Goal: Find specific page/section: Find specific page/section

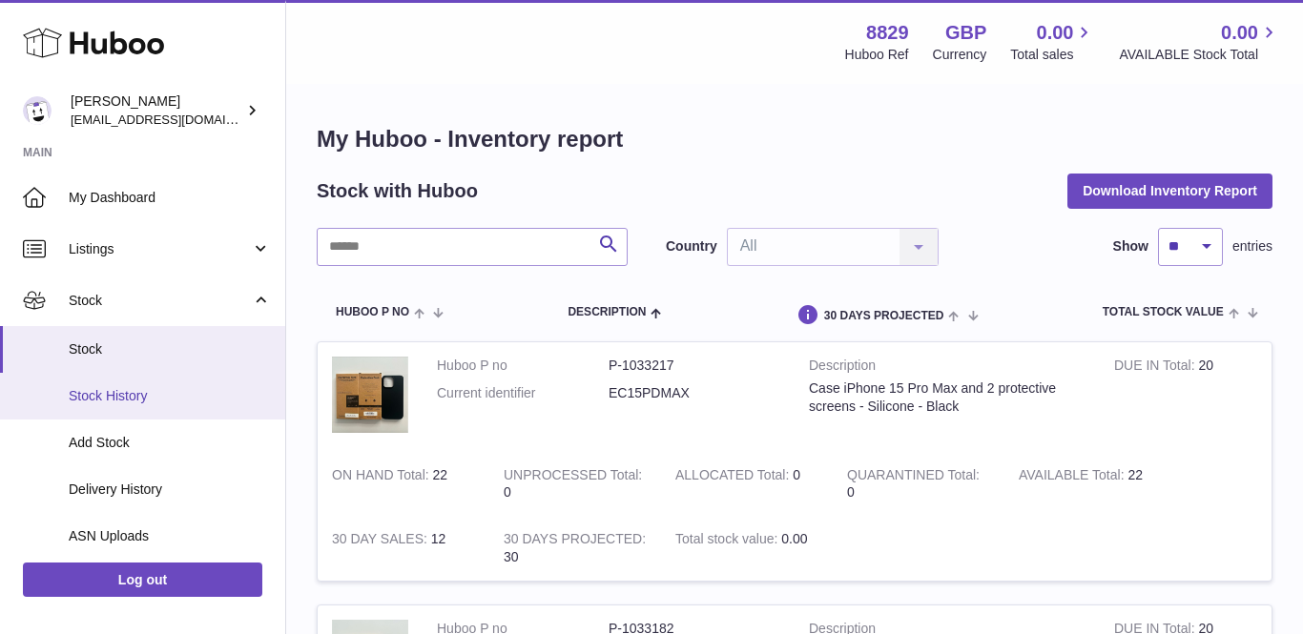
scroll to position [182, 0]
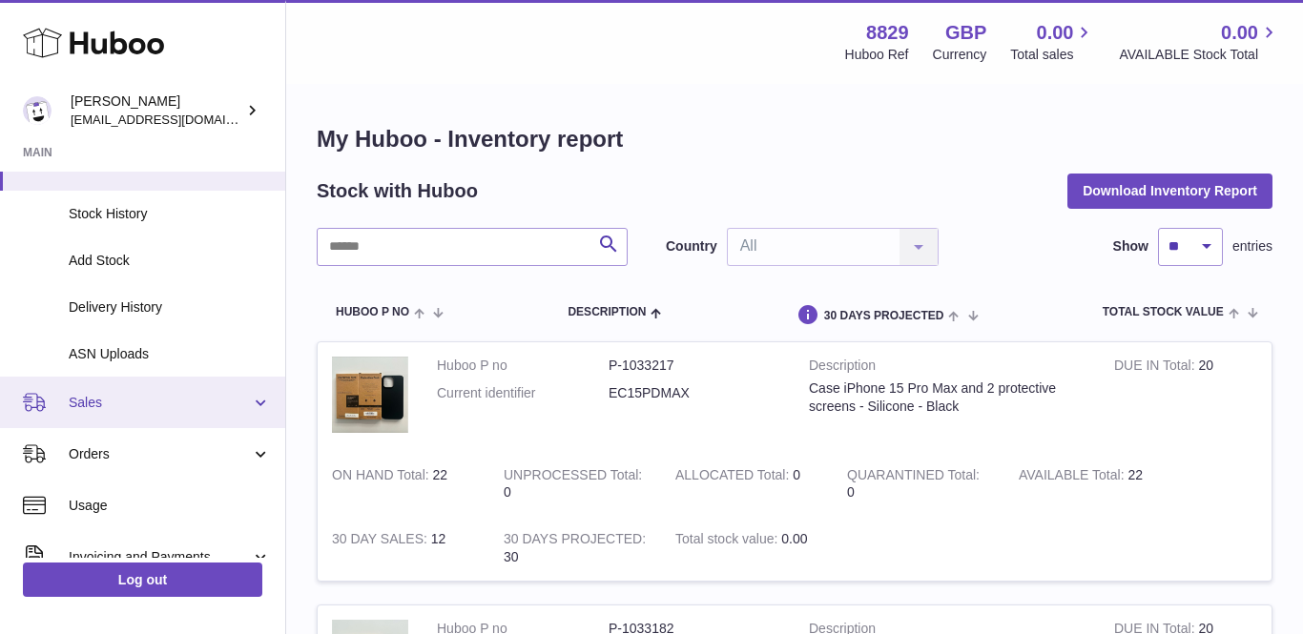
click at [111, 397] on span "Sales" at bounding box center [160, 403] width 182 height 18
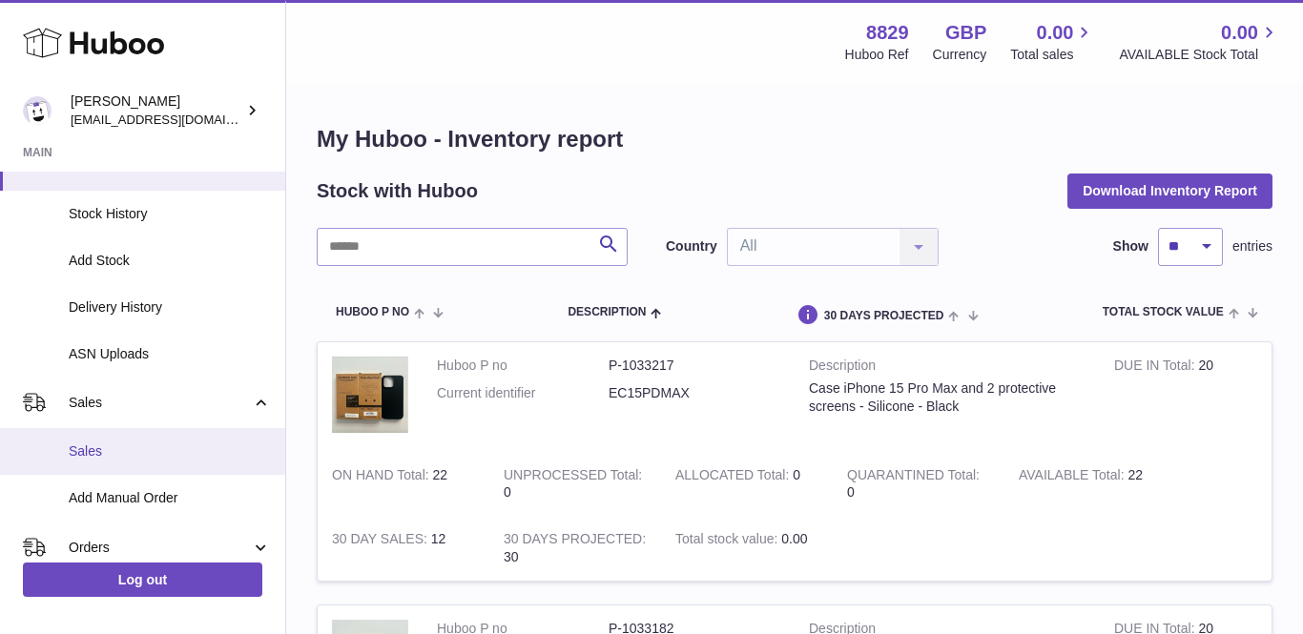
click at [88, 443] on span "Sales" at bounding box center [170, 452] width 202 height 18
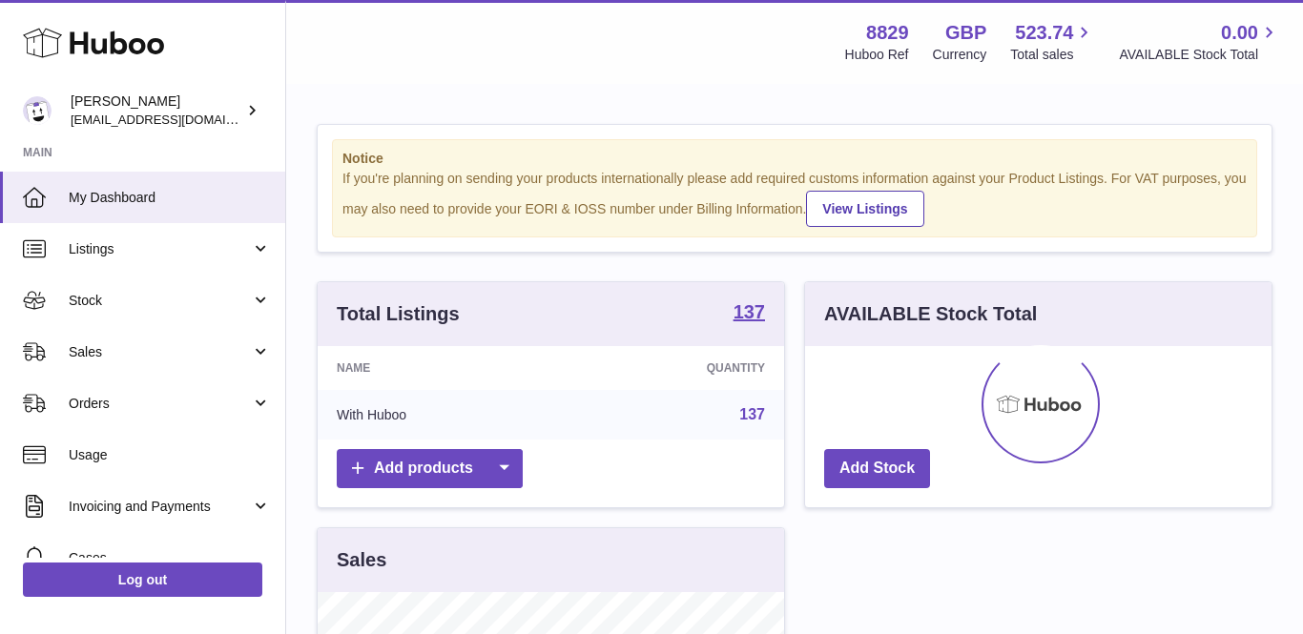
scroll to position [298, 467]
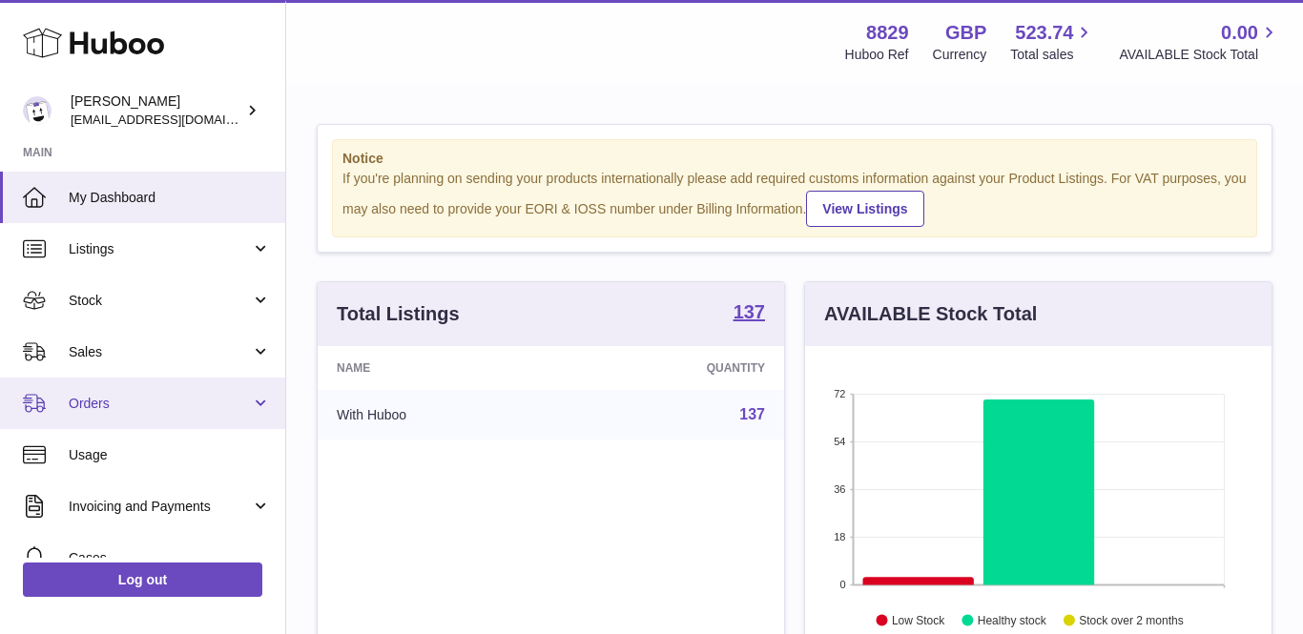
click at [94, 399] on span "Orders" at bounding box center [160, 404] width 182 height 18
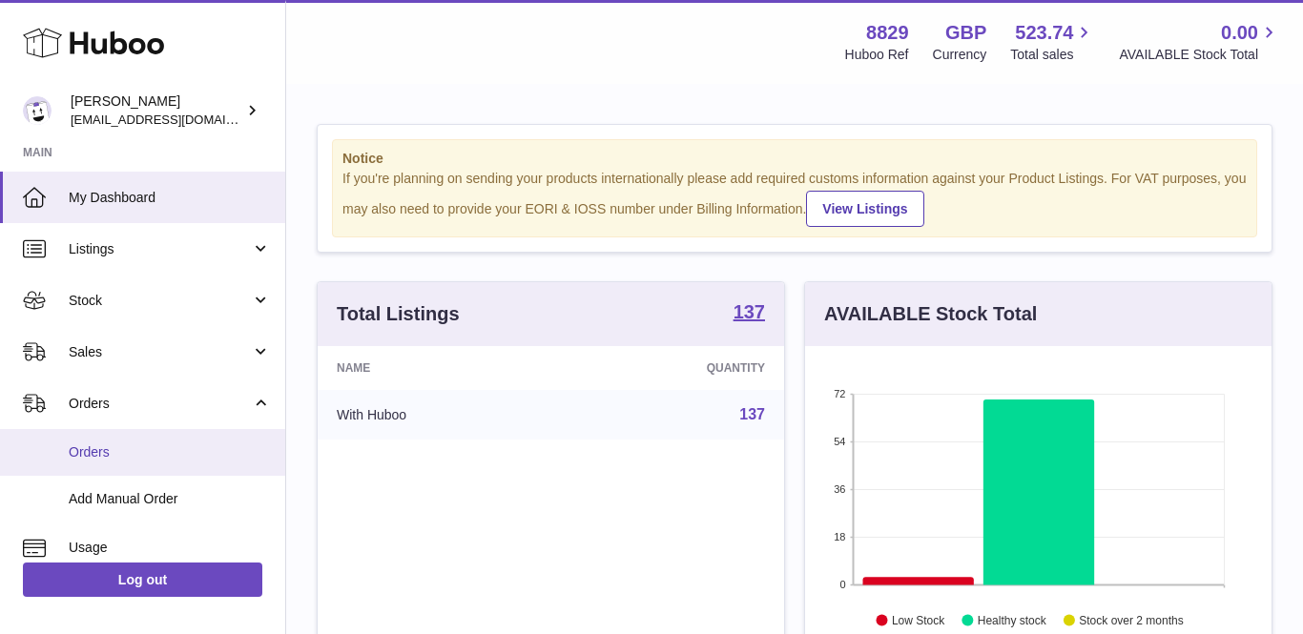
click at [92, 444] on span "Orders" at bounding box center [170, 453] width 202 height 18
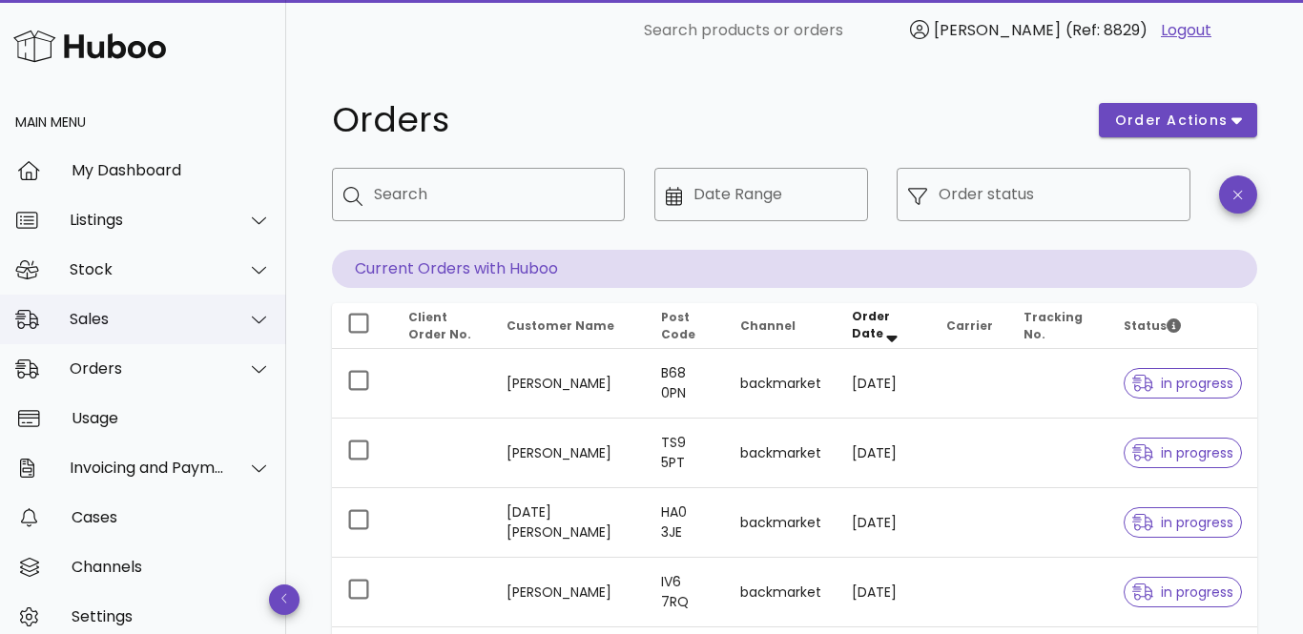
click at [96, 326] on div "Sales" at bounding box center [148, 319] width 156 height 18
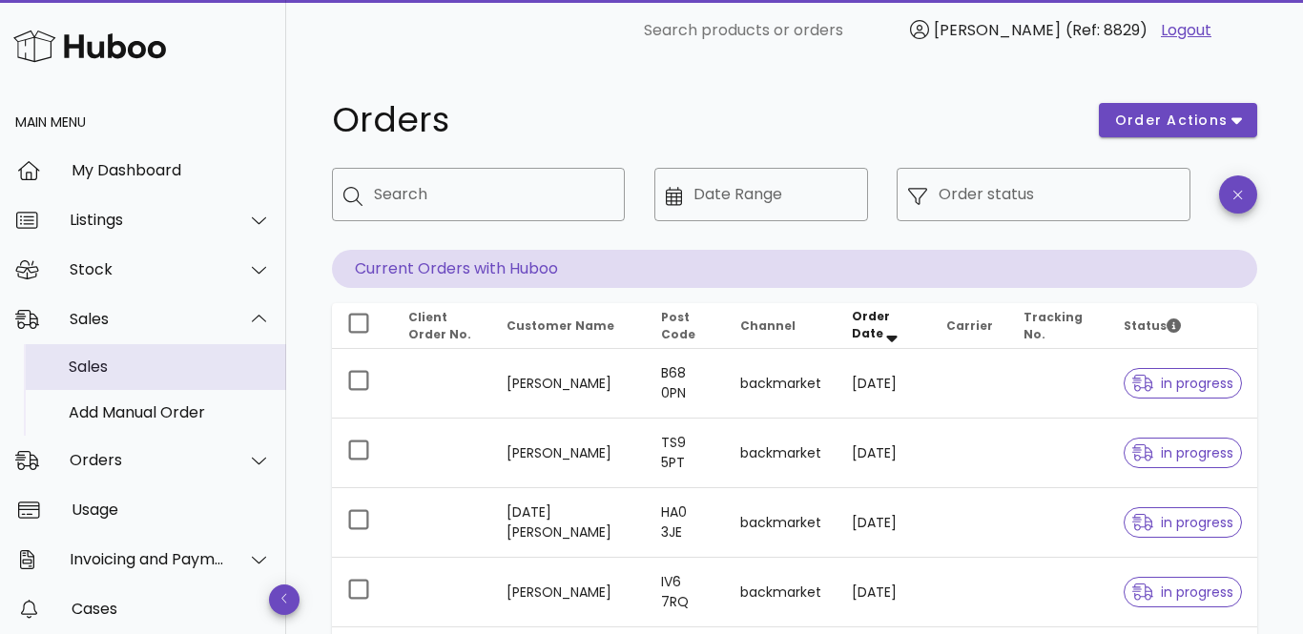
click at [101, 364] on div "Sales" at bounding box center [170, 367] width 202 height 18
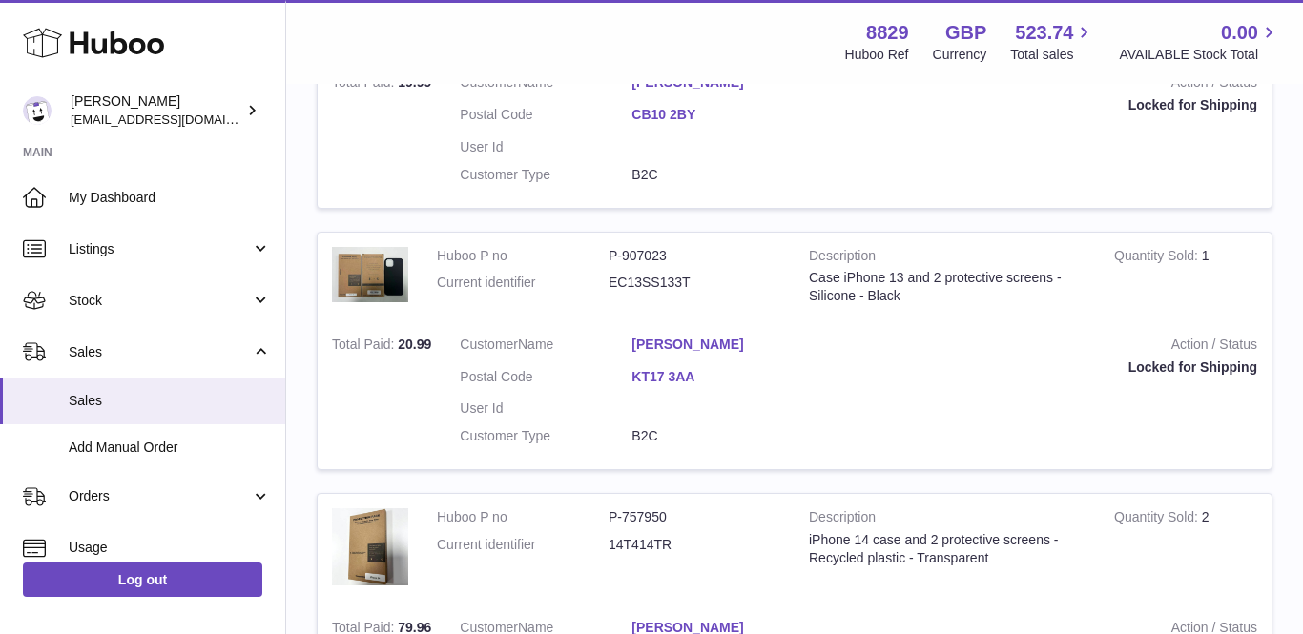
scroll to position [1198, 0]
